Goal: Navigation & Orientation: Find specific page/section

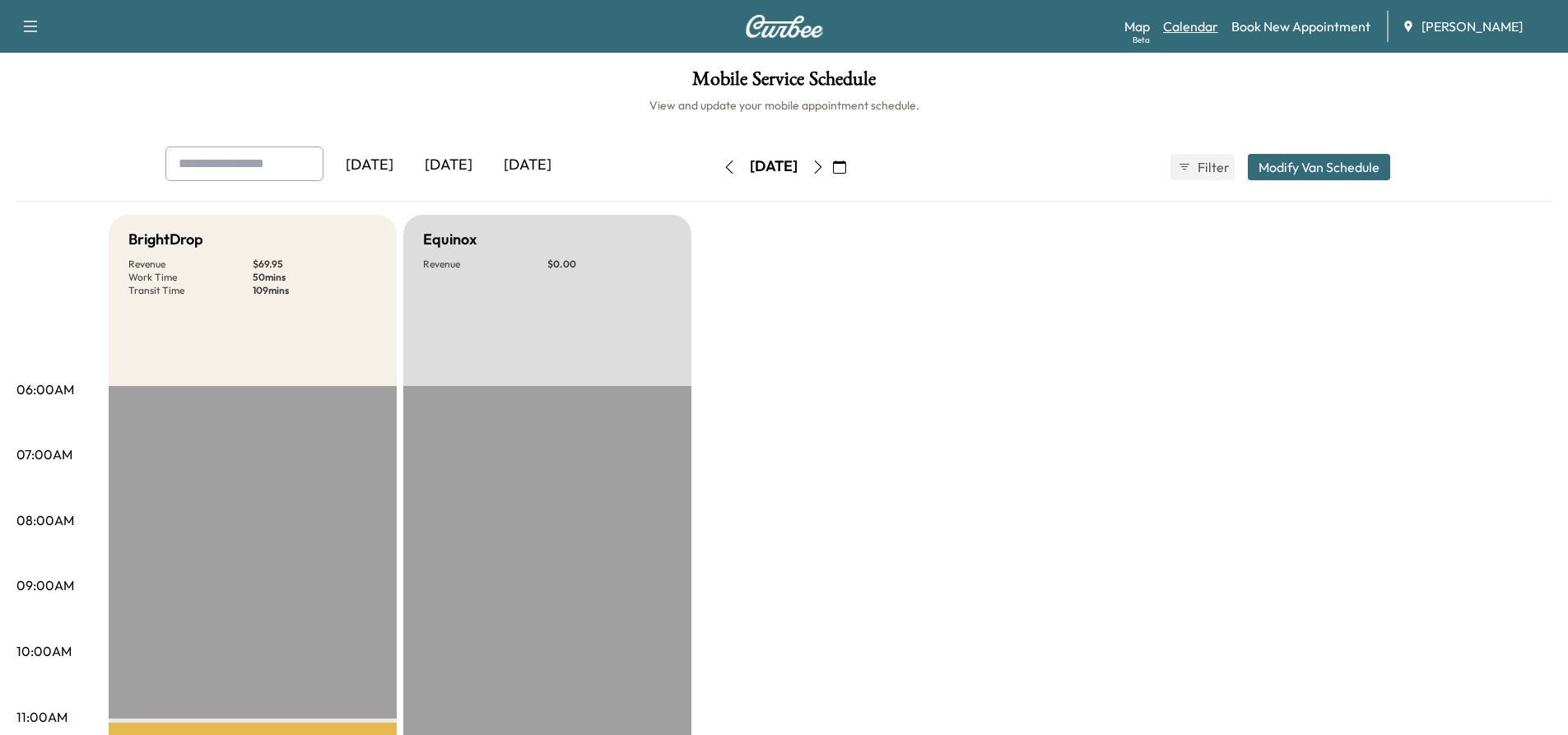
click at [1207, 26] on link "Calendar" at bounding box center [1190, 26] width 55 height 19
click at [1188, 25] on link "Calendar" at bounding box center [1190, 26] width 55 height 19
click at [1125, 22] on link "Map Beta" at bounding box center [1137, 26] width 26 height 19
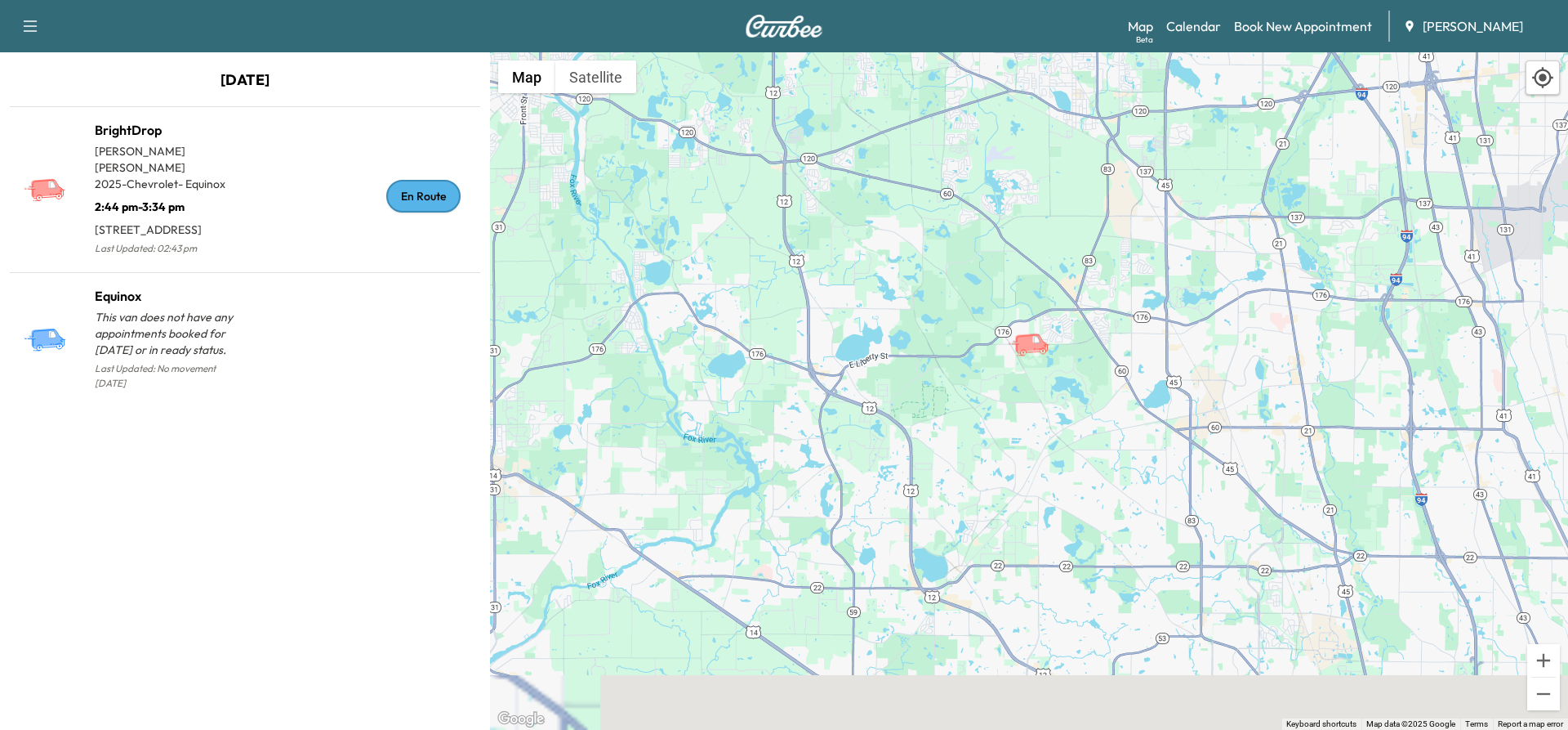
drag, startPoint x: 1399, startPoint y: 482, endPoint x: 1247, endPoint y: 230, distance: 294.3
click at [1267, 215] on div "To activate drag with keyboard, press Alt + Enter. Once in keyboard drag state,…" at bounding box center [1029, 391] width 1078 height 678
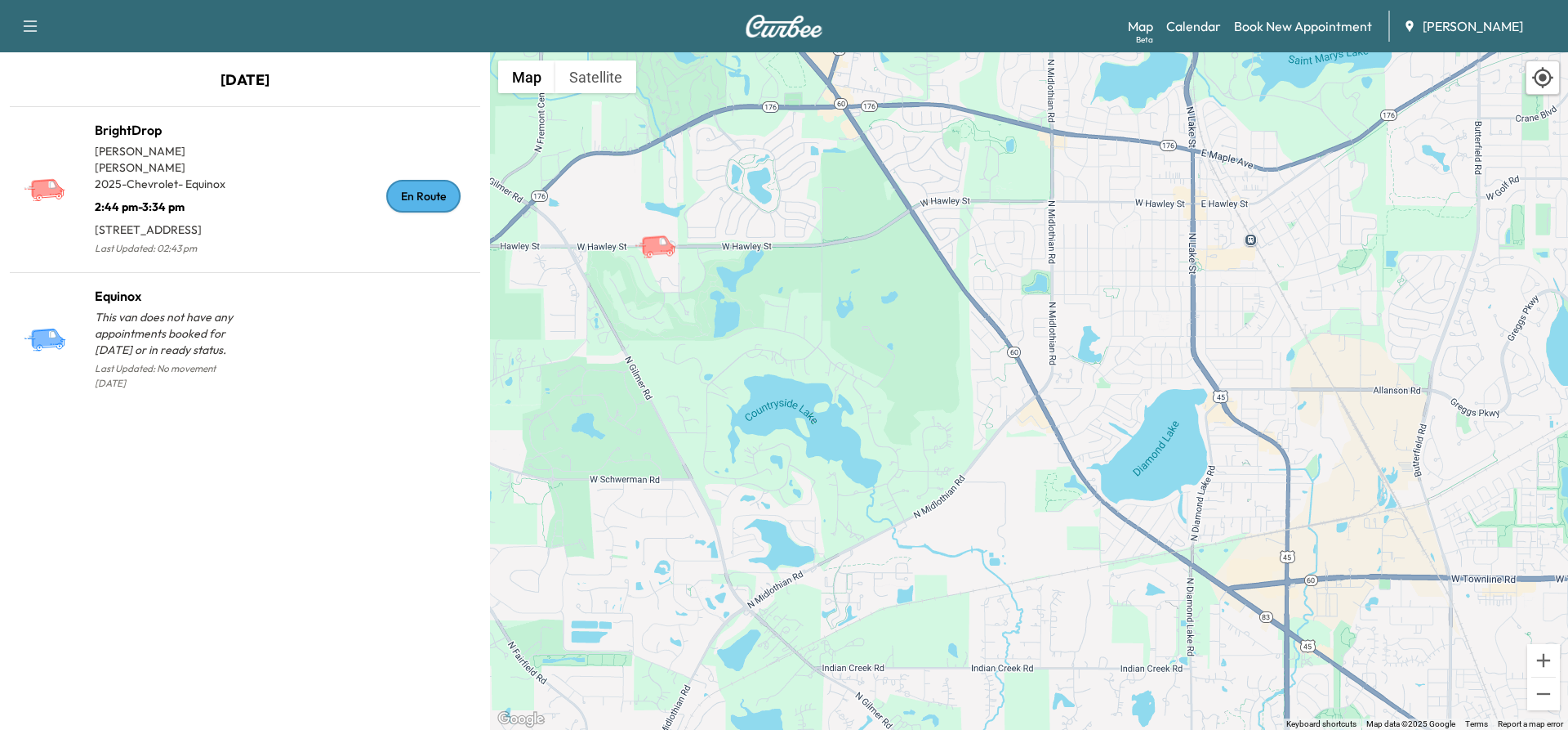
drag, startPoint x: 747, startPoint y: 289, endPoint x: 916, endPoint y: 367, distance: 186.1
click at [916, 367] on div "To activate drag with keyboard, press Alt + Enter. Once in keyboard drag state,…" at bounding box center [1029, 391] width 1078 height 678
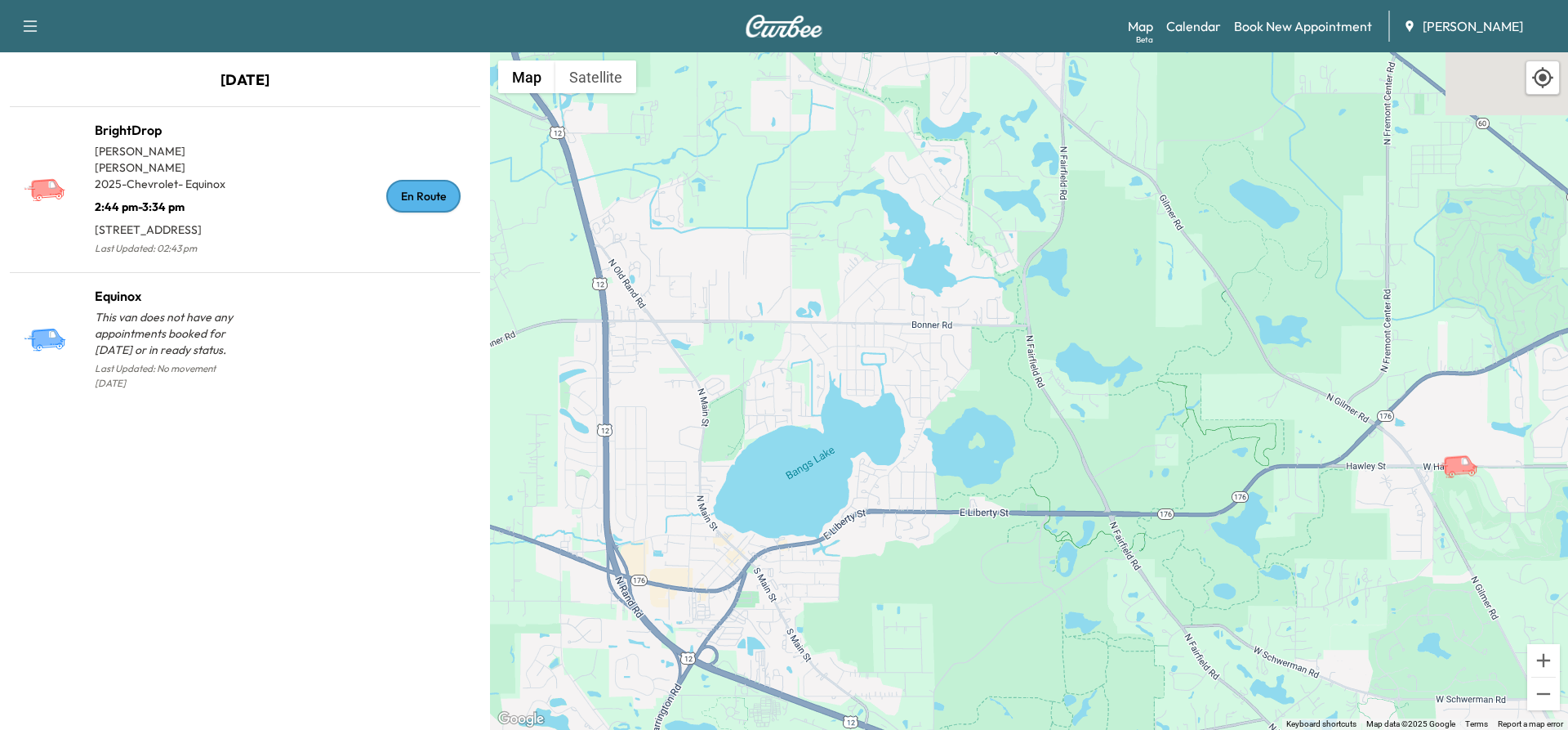
drag, startPoint x: 636, startPoint y: 185, endPoint x: 1487, endPoint y: 404, distance: 878.7
click at [1487, 404] on div "To activate drag with keyboard, press Alt + Enter. Once in keyboard drag state,…" at bounding box center [1029, 391] width 1078 height 678
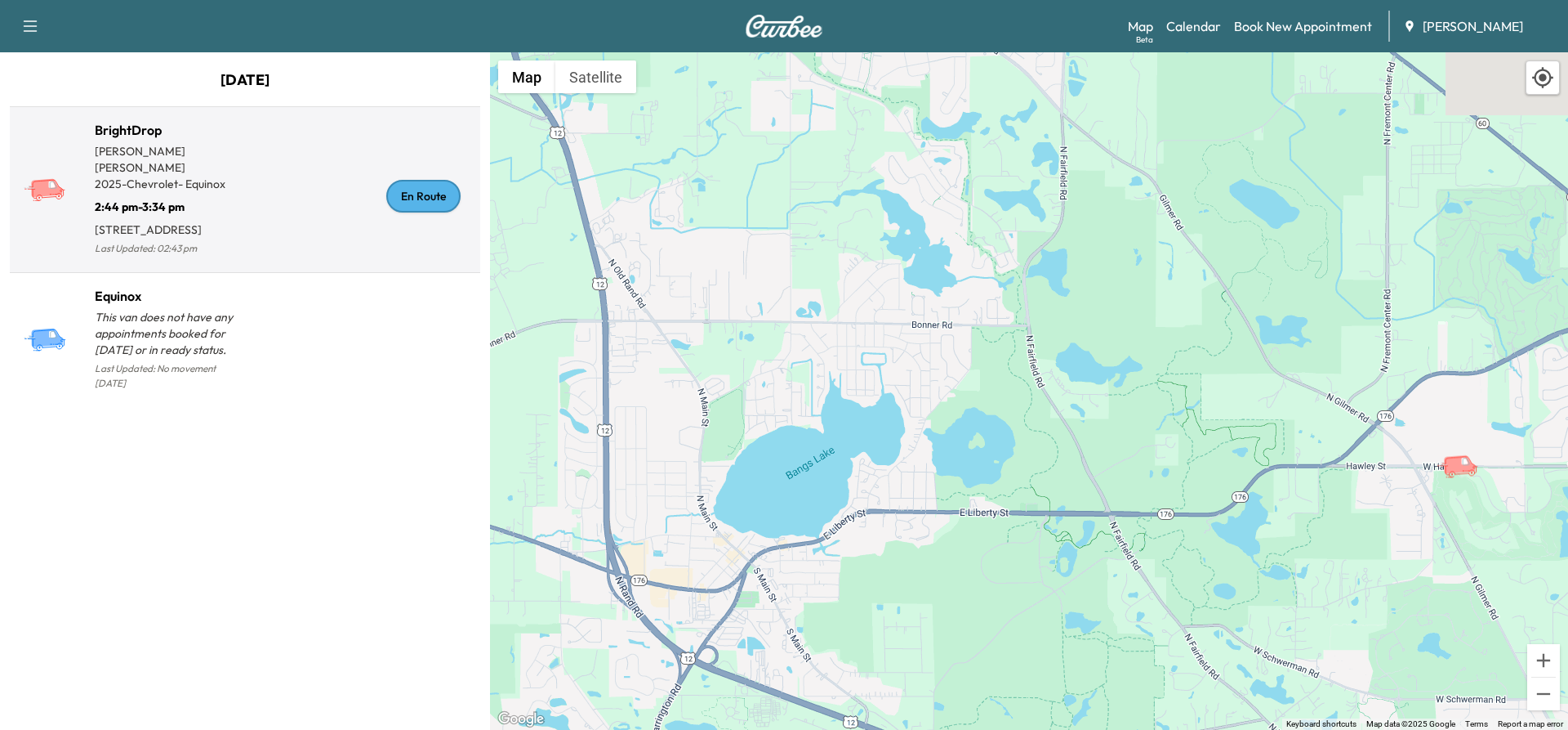
click at [104, 221] on p "[STREET_ADDRESS]" at bounding box center [170, 226] width 150 height 23
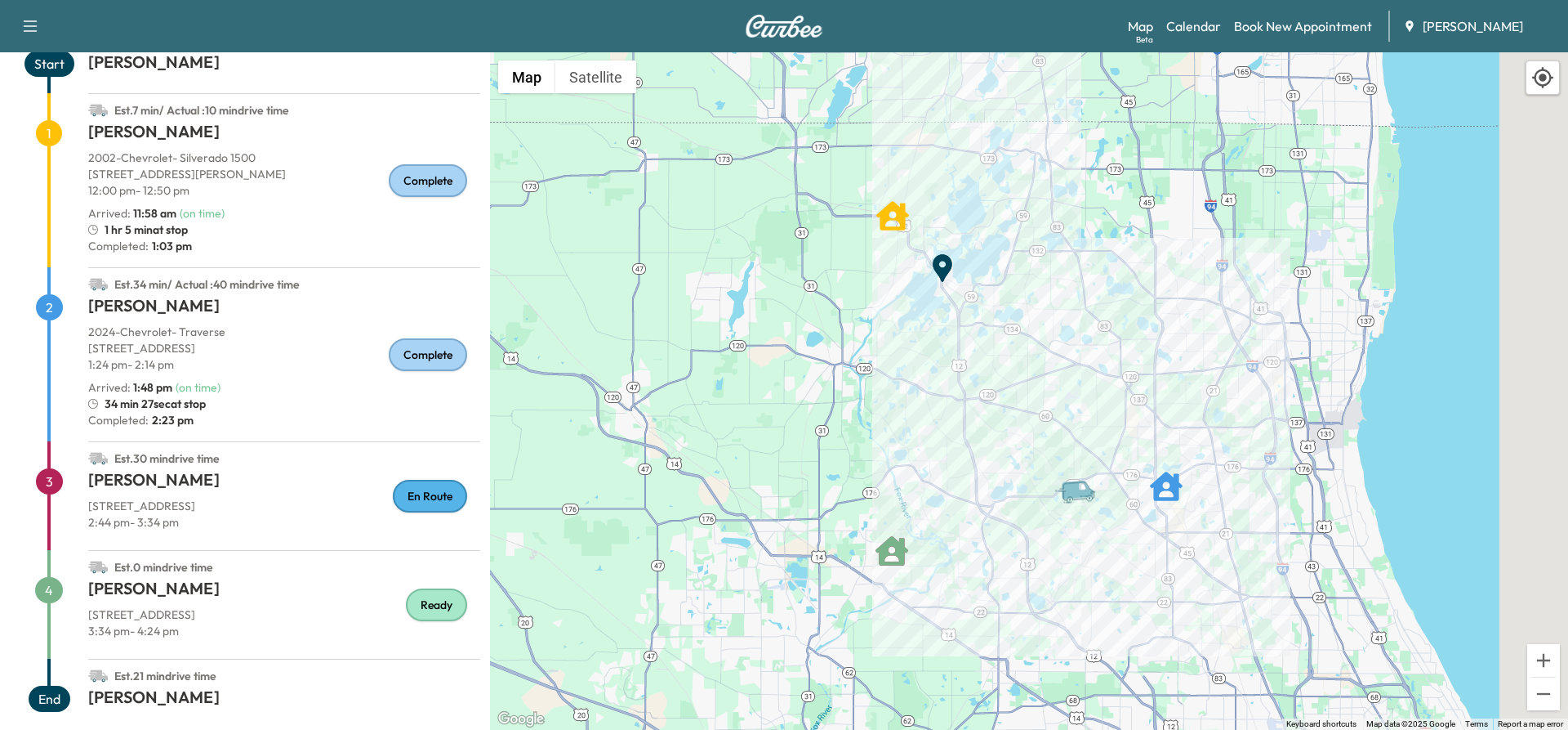
scroll to position [124, 0]
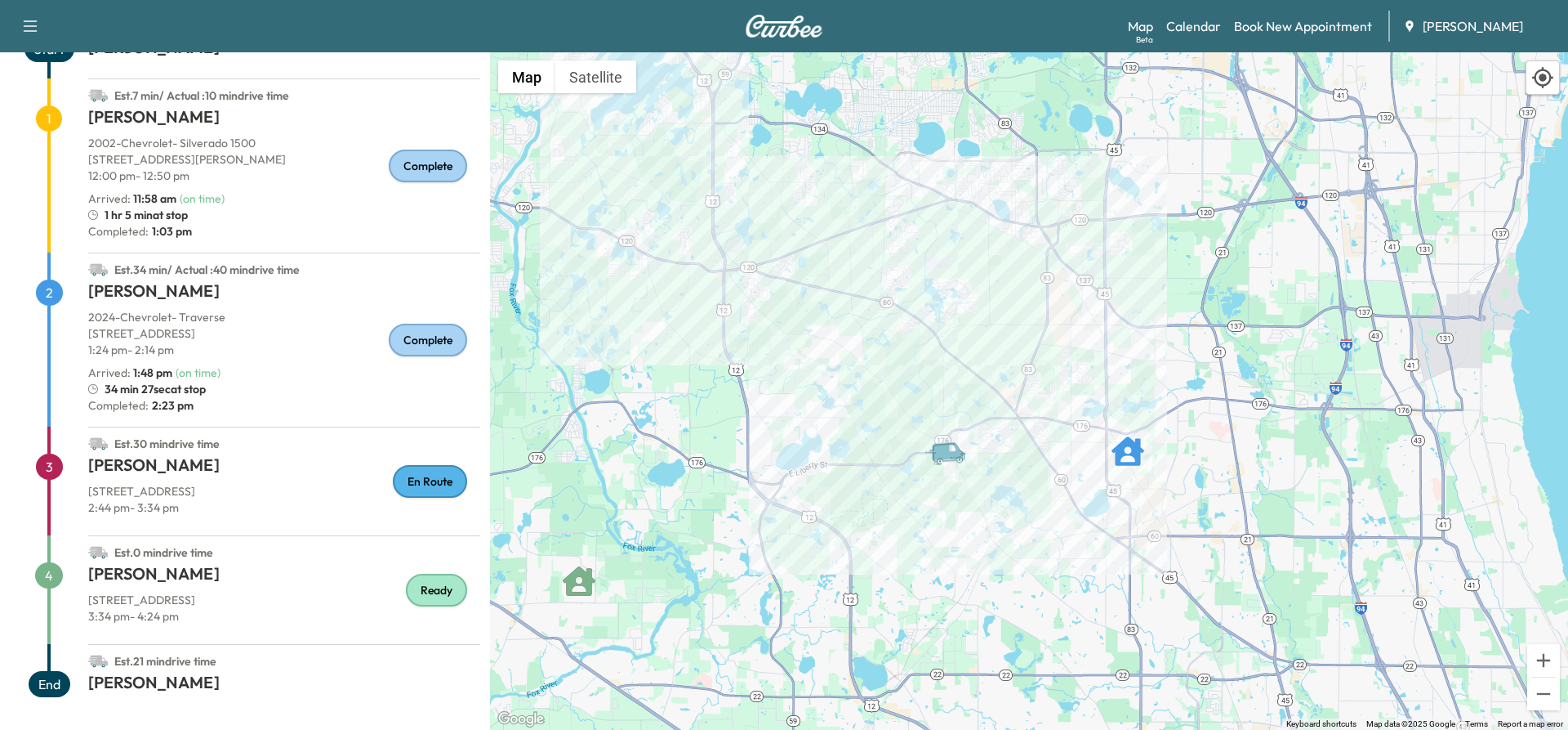
drag, startPoint x: 1139, startPoint y: 433, endPoint x: 797, endPoint y: 475, distance: 344.6
click at [797, 475] on div "To activate drag with keyboard, press Alt + Enter. Once in keyboard drag state,…" at bounding box center [1029, 391] width 1078 height 678
